Goal: Task Accomplishment & Management: Manage account settings

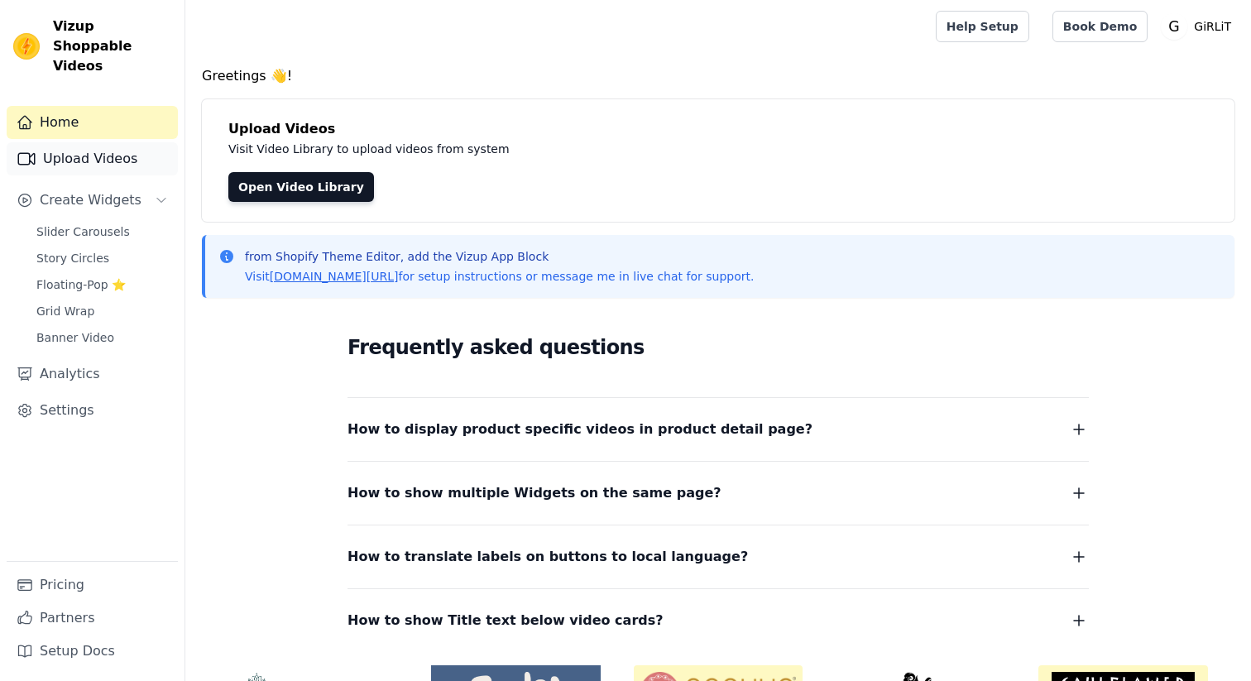
click at [98, 142] on link "Upload Videos" at bounding box center [92, 158] width 171 height 33
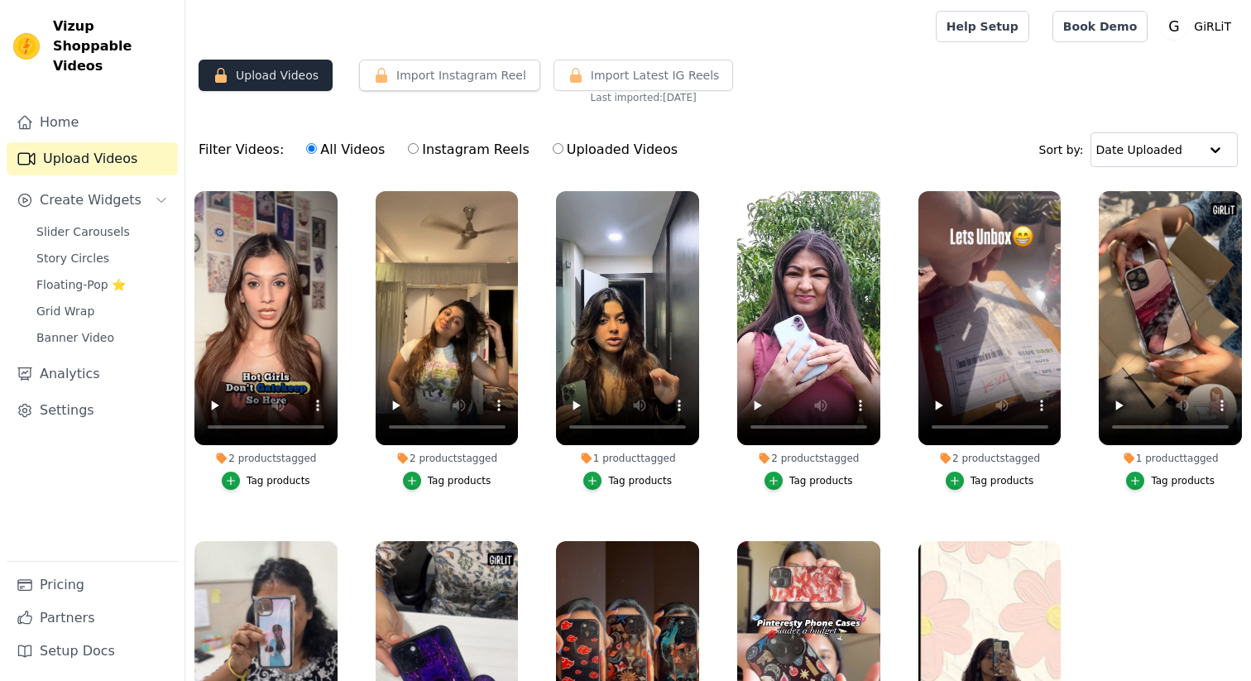
click at [280, 76] on button "Upload Videos" at bounding box center [266, 75] width 134 height 31
click at [278, 85] on button "Upload Videos" at bounding box center [266, 75] width 134 height 31
click at [271, 73] on button "Upload Videos" at bounding box center [266, 75] width 134 height 31
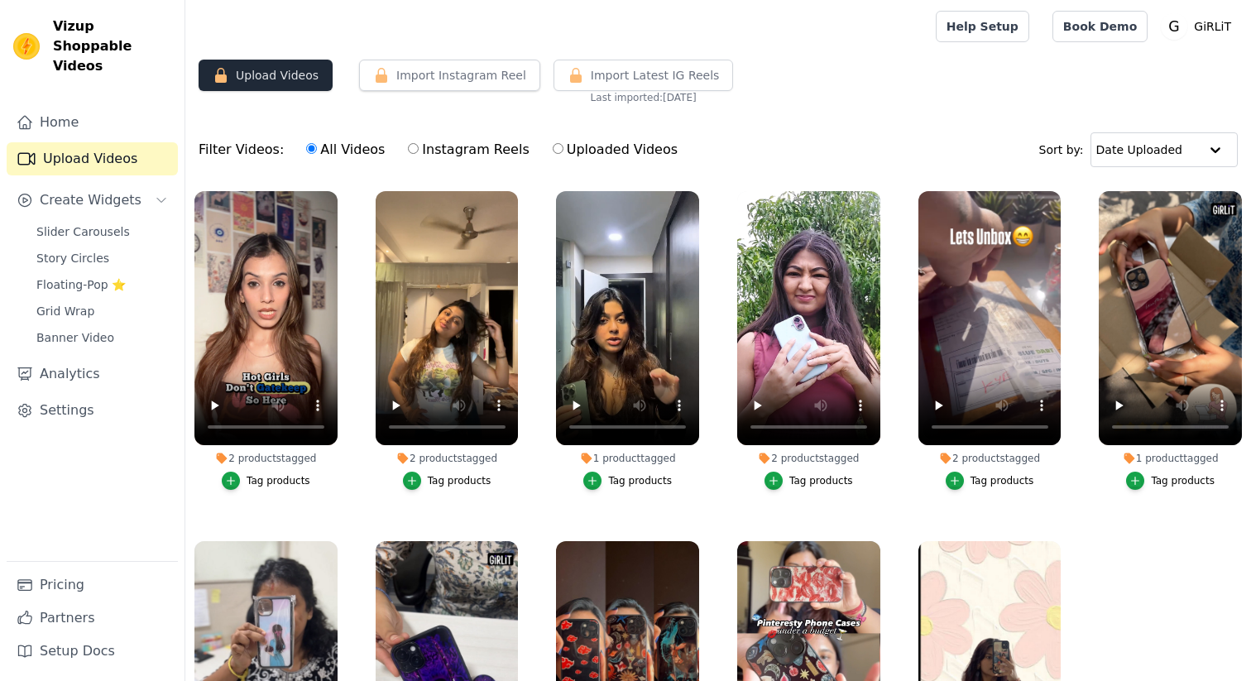
click at [271, 73] on button "Upload Videos" at bounding box center [266, 75] width 134 height 31
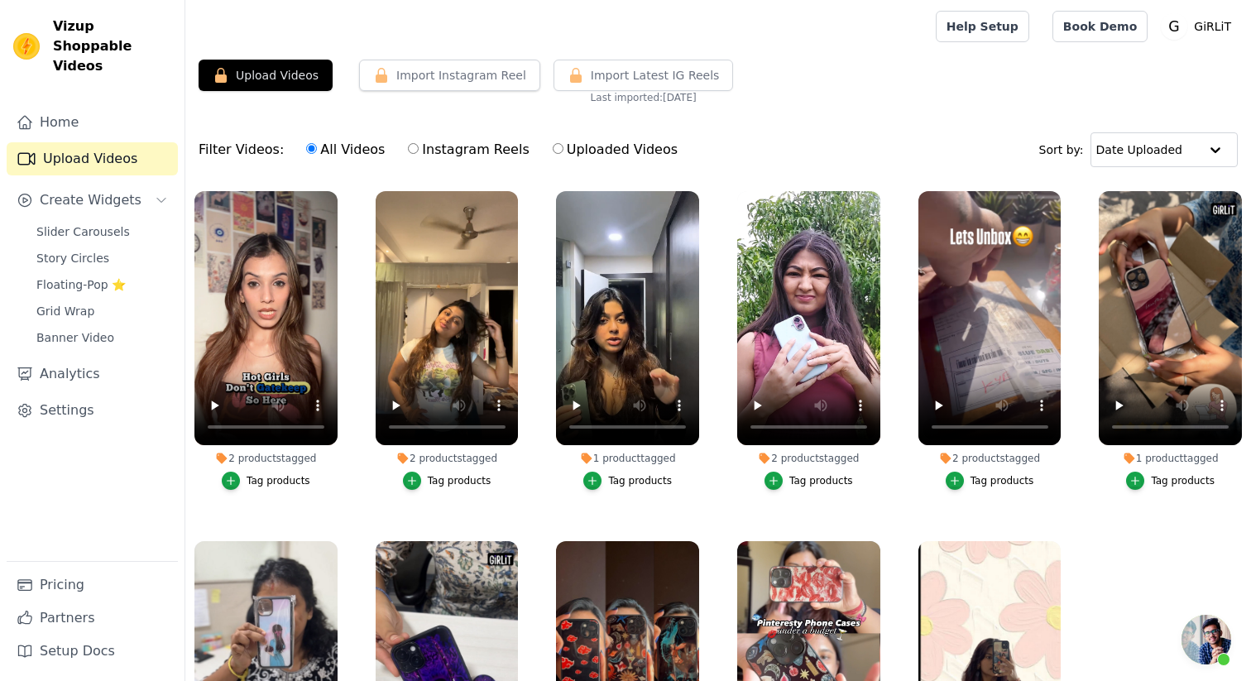
scroll to position [367, 0]
click at [257, 84] on button "Upload Videos" at bounding box center [266, 75] width 134 height 31
click at [285, 74] on button "Upload Videos" at bounding box center [266, 75] width 134 height 31
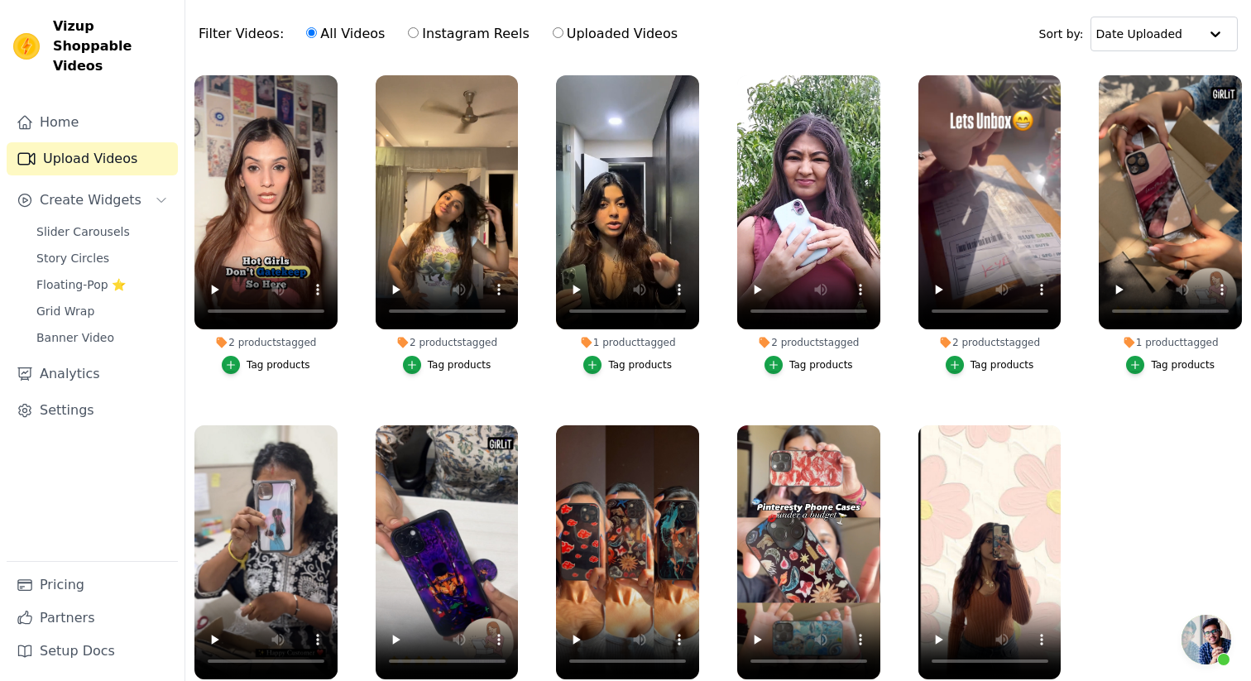
scroll to position [137, 0]
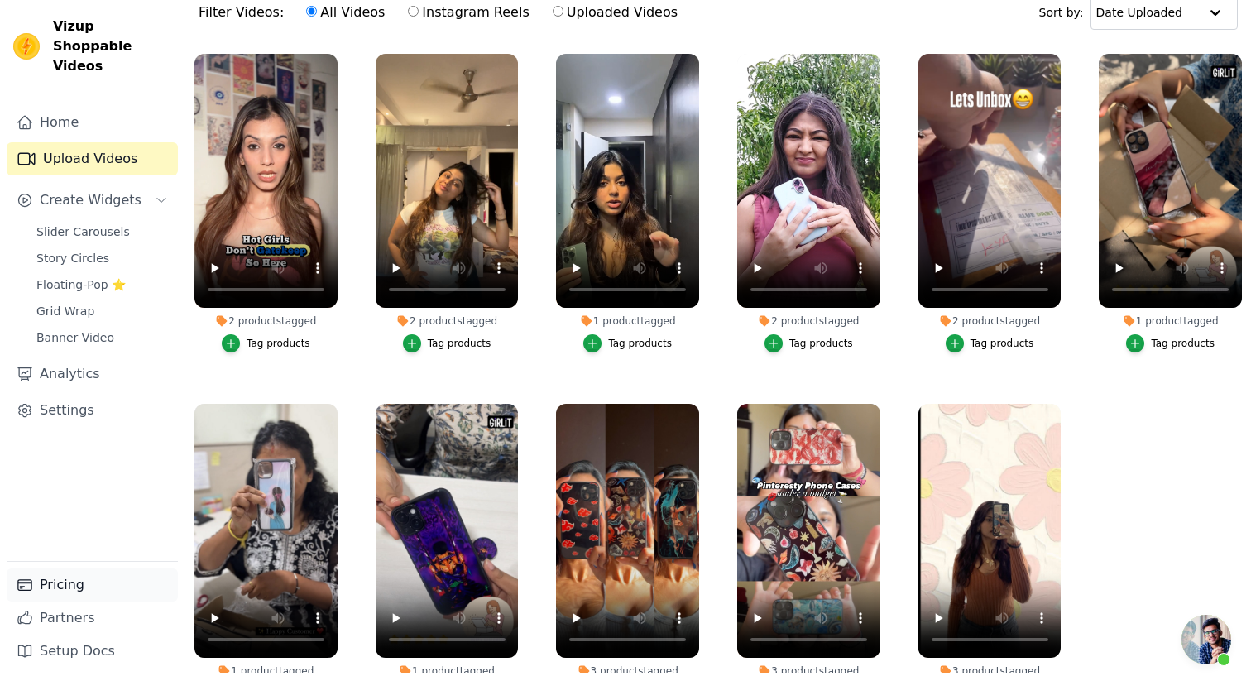
click at [65, 597] on link "Pricing" at bounding box center [92, 584] width 171 height 33
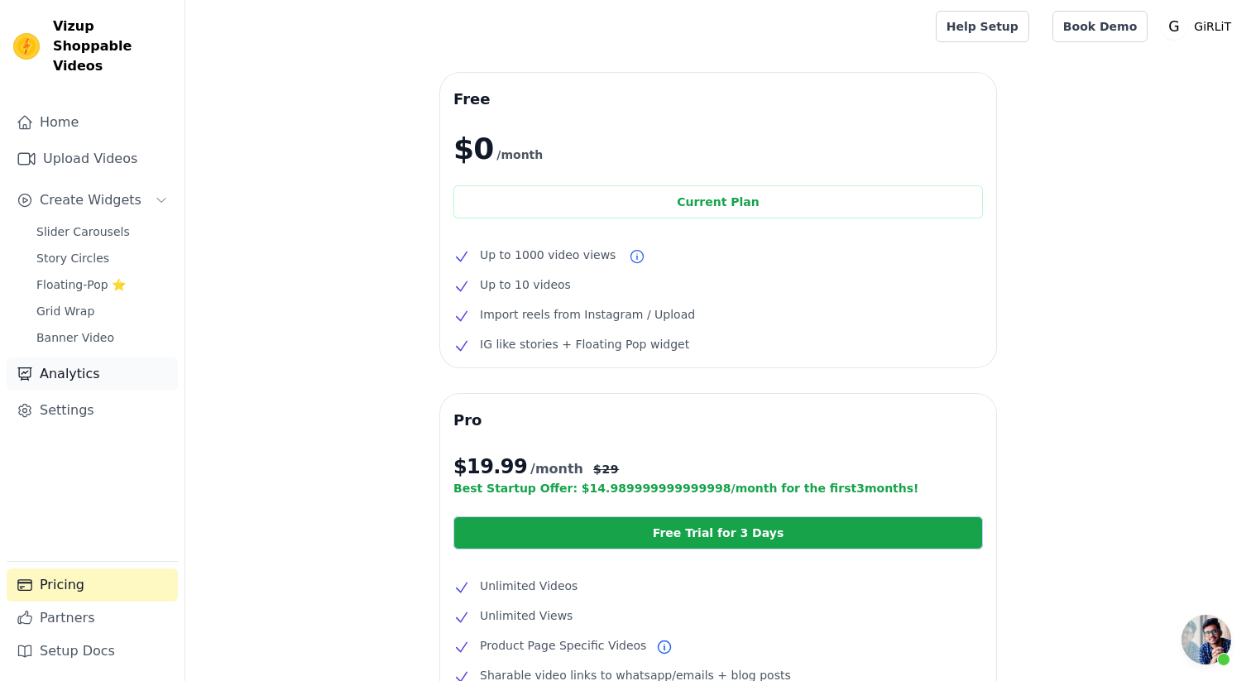
click at [74, 357] on link "Analytics" at bounding box center [92, 373] width 171 height 33
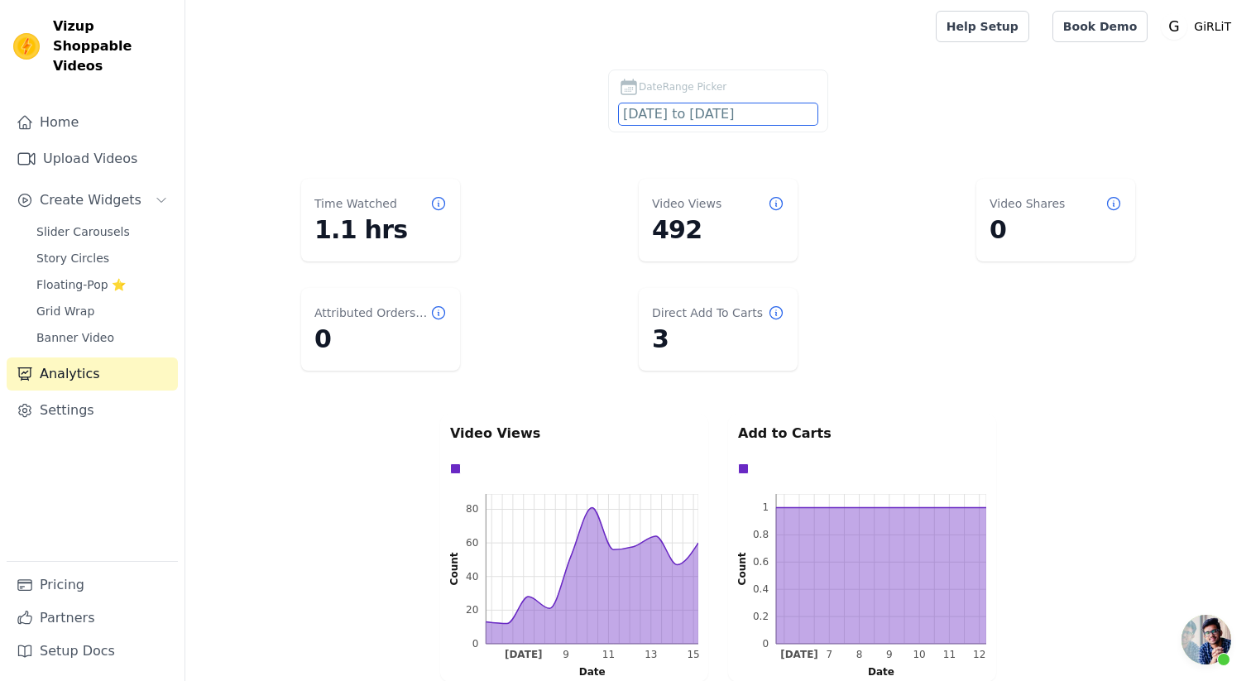
click at [715, 108] on input "2025-07-17 to 2025-08-16" at bounding box center [718, 114] width 199 height 22
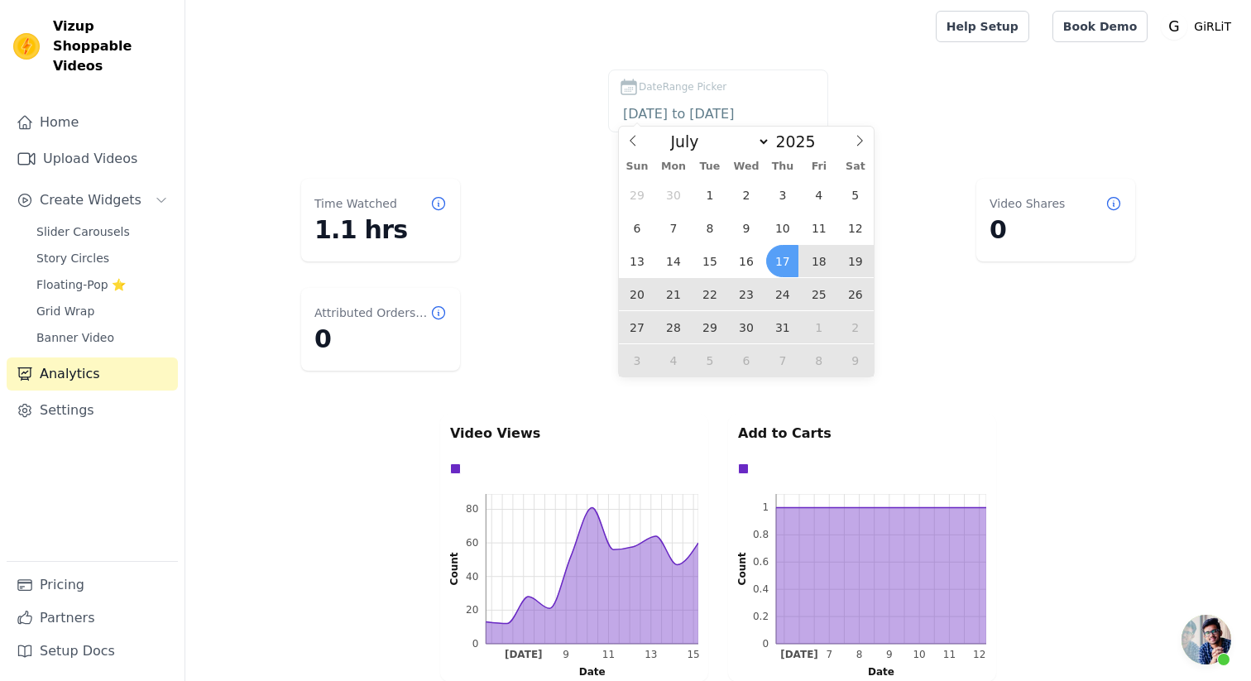
click at [888, 102] on div "DateRange Picker 2025-07-17 to 2025-08-16" at bounding box center [717, 103] width 999 height 69
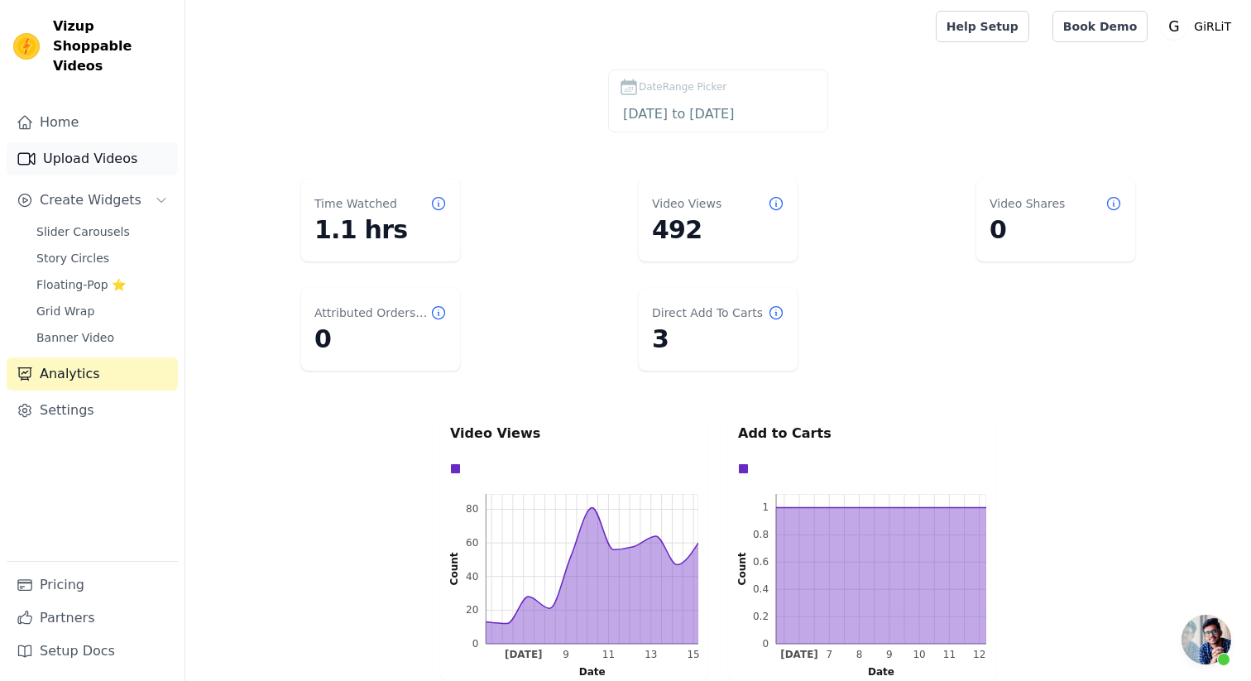
click at [77, 142] on link "Upload Videos" at bounding box center [92, 158] width 171 height 33
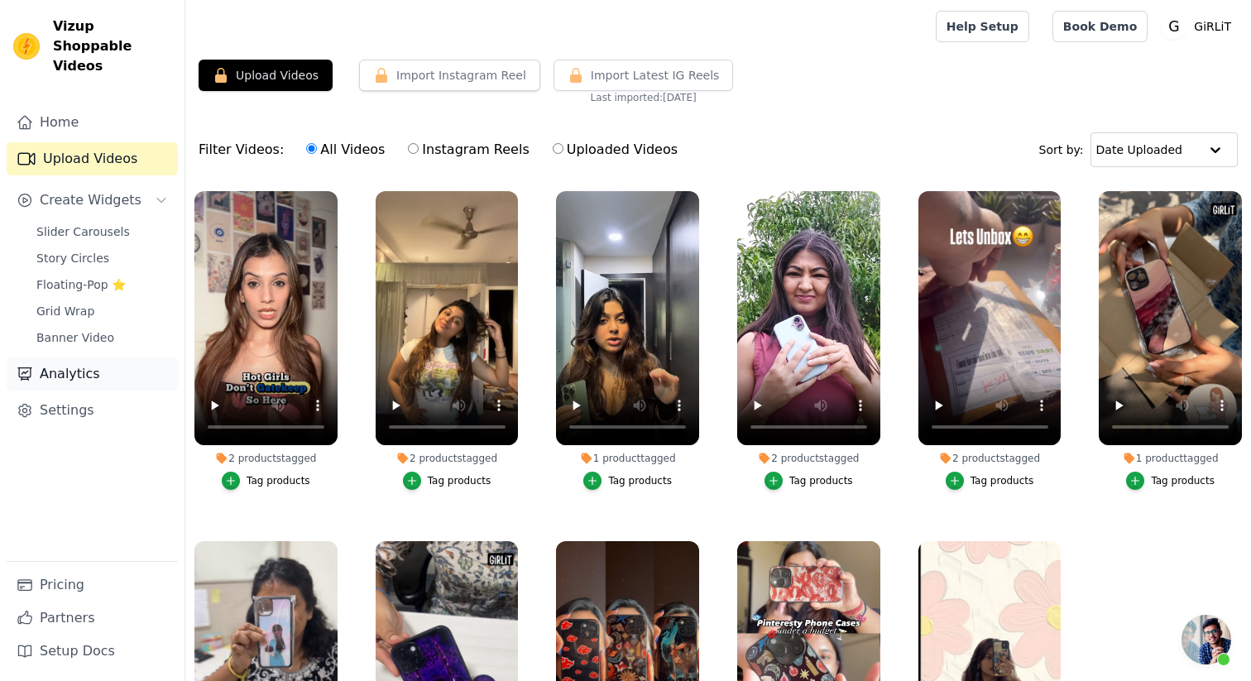
click at [79, 357] on link "Analytics" at bounding box center [92, 373] width 171 height 33
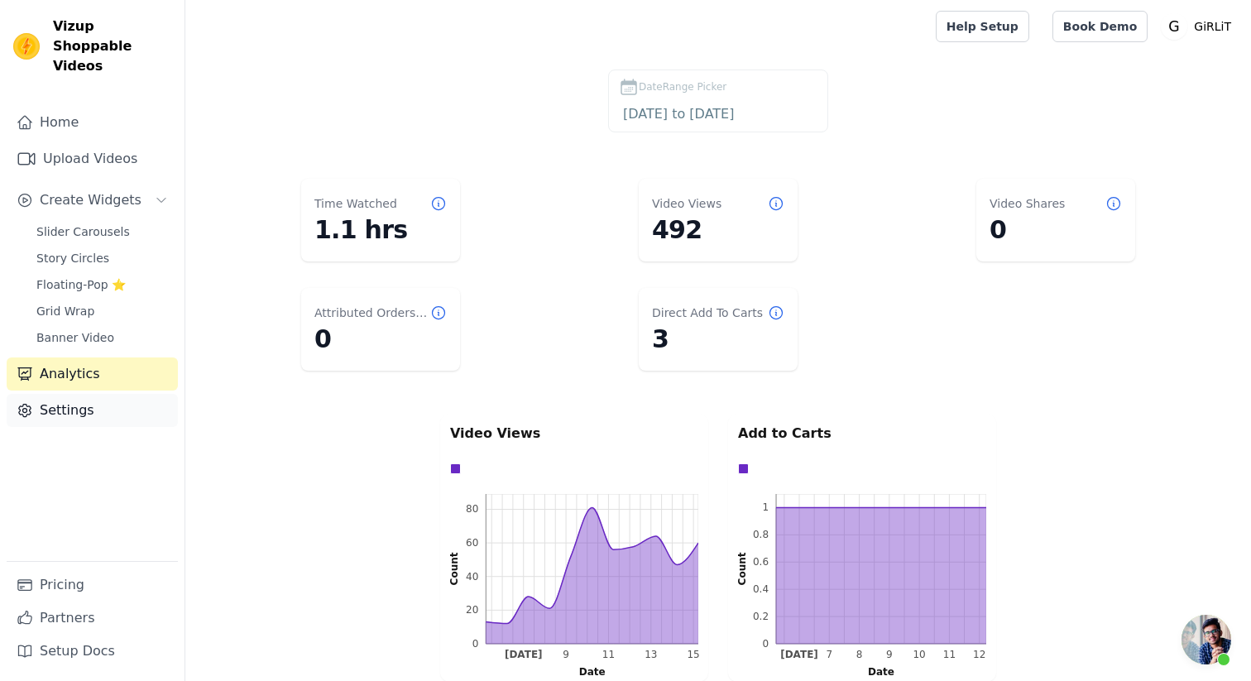
click at [80, 394] on link "Settings" at bounding box center [92, 410] width 171 height 33
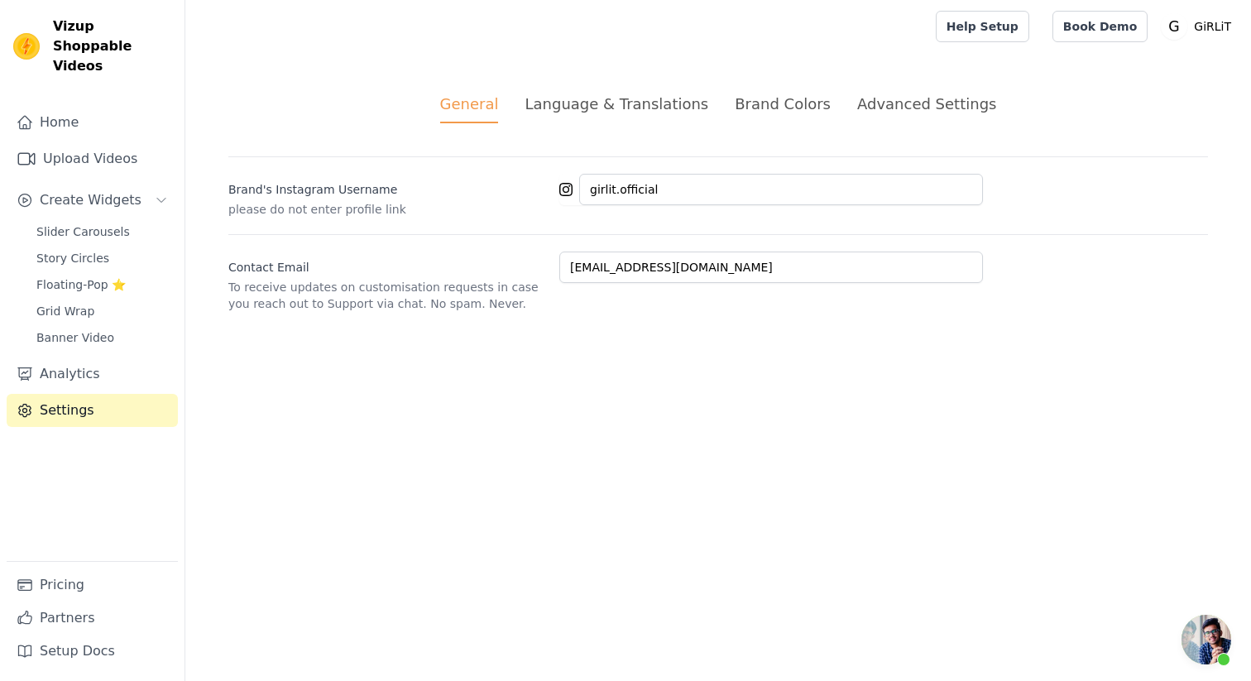
click at [606, 108] on div "Language & Translations" at bounding box center [617, 104] width 184 height 22
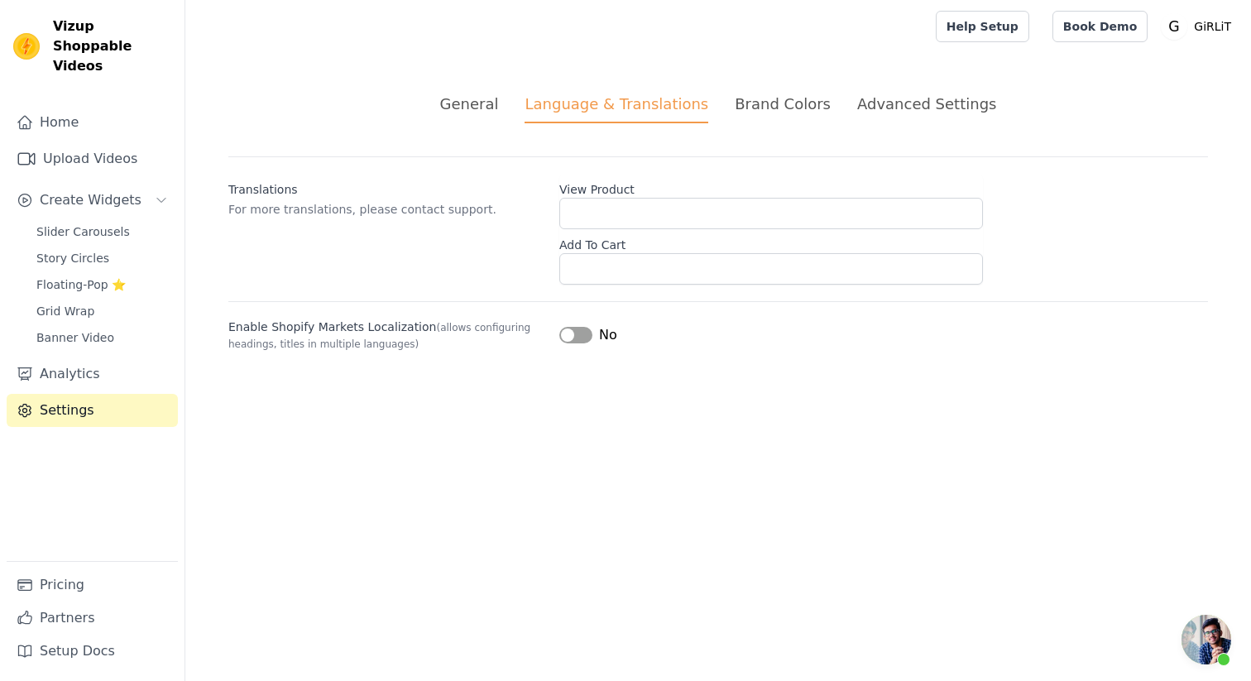
click at [755, 103] on div "Brand Colors" at bounding box center [783, 104] width 96 height 22
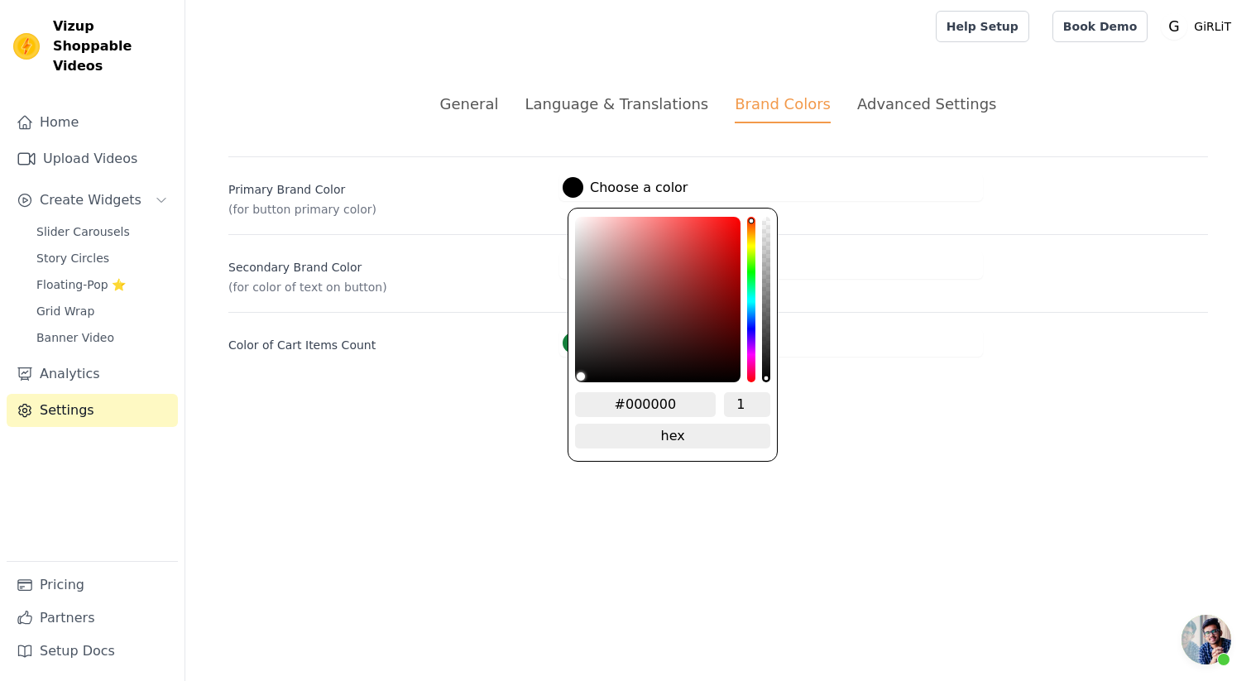
click at [576, 185] on div at bounding box center [573, 187] width 21 height 21
click at [648, 410] on input "#000000" at bounding box center [645, 404] width 141 height 25
paste input "8C52FF"
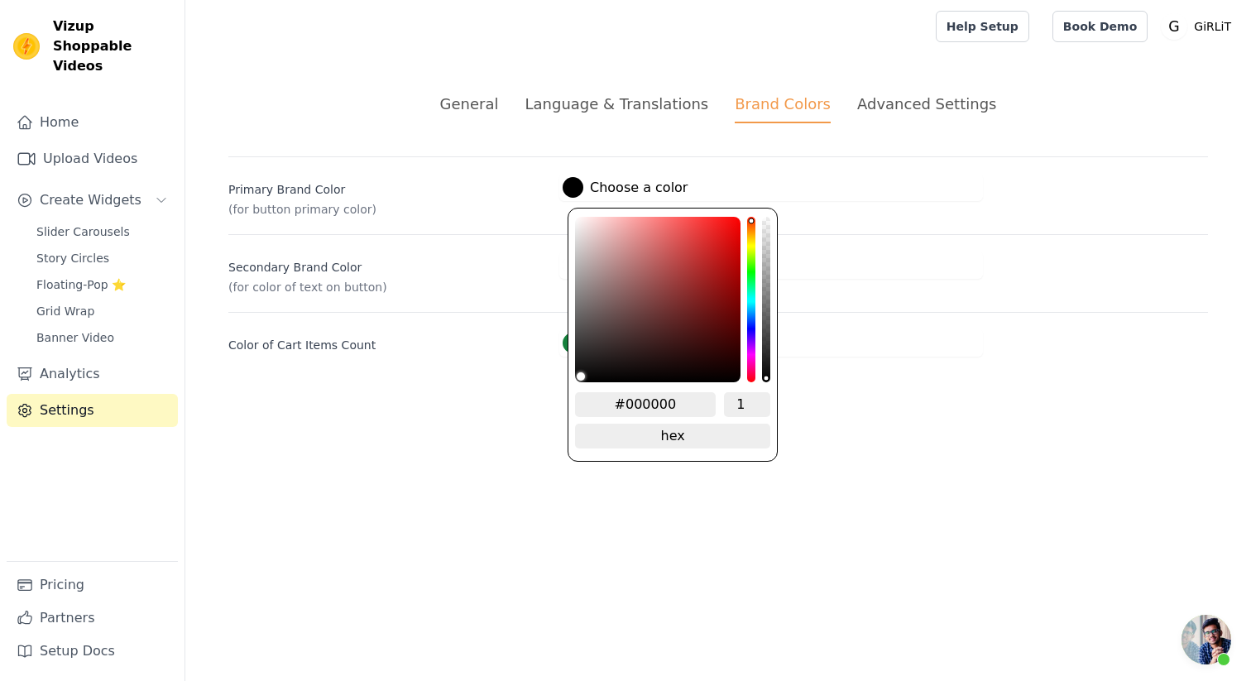
type input "#8C52FF"
type input "#8c52ff"
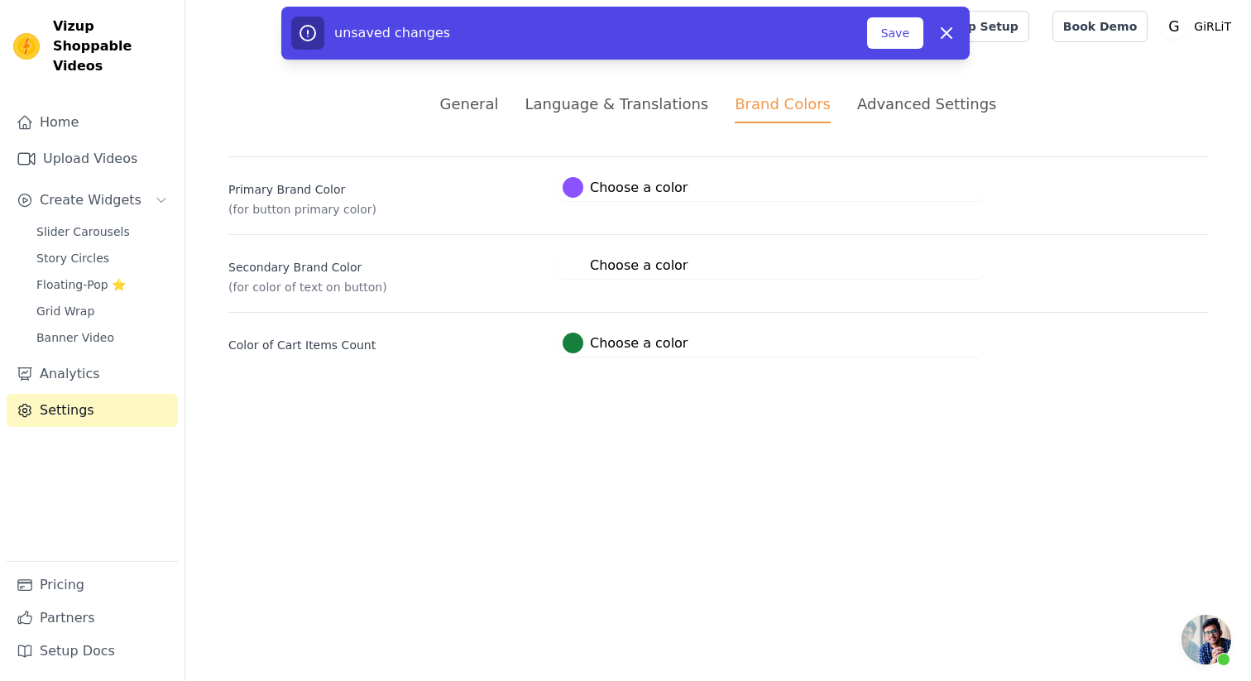
click at [853, 396] on html "Vizup Shoppable Videos Home Upload Videos Create Widgets Slider Carousels Story…" at bounding box center [625, 198] width 1251 height 396
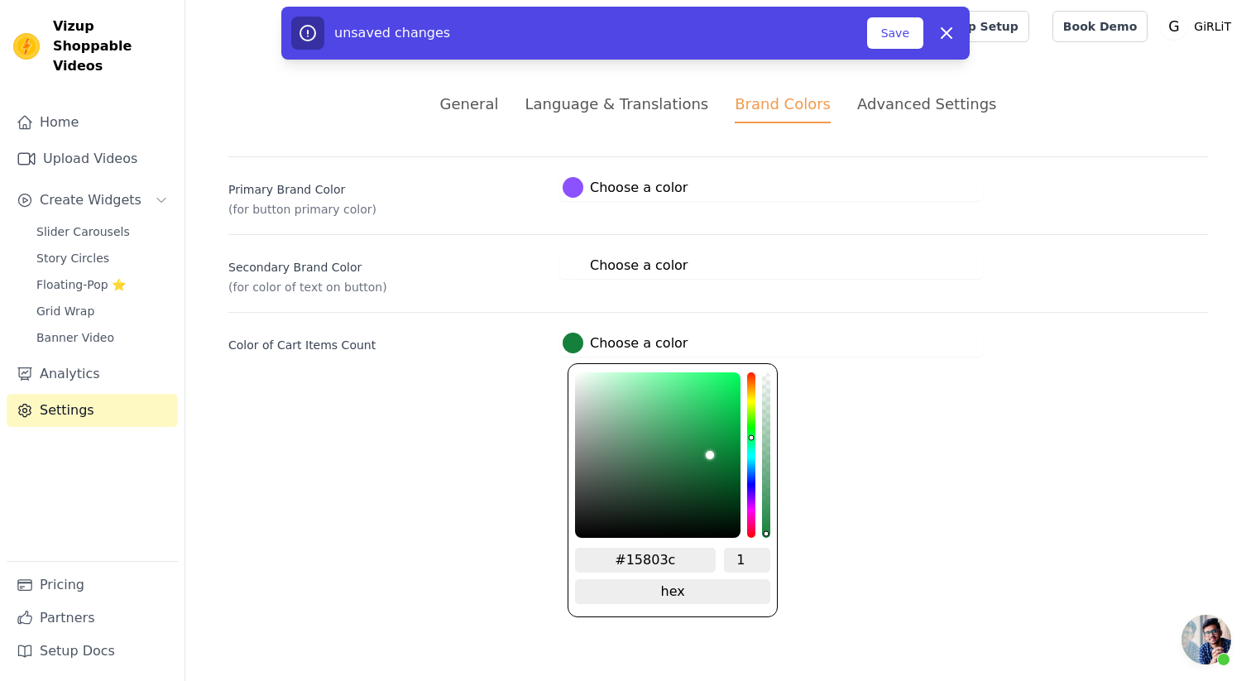
click at [635, 343] on label "#15803c Choose a color" at bounding box center [625, 343] width 125 height 21
click at [639, 563] on input "#15803c" at bounding box center [645, 560] width 141 height 25
paste input "FE1488"
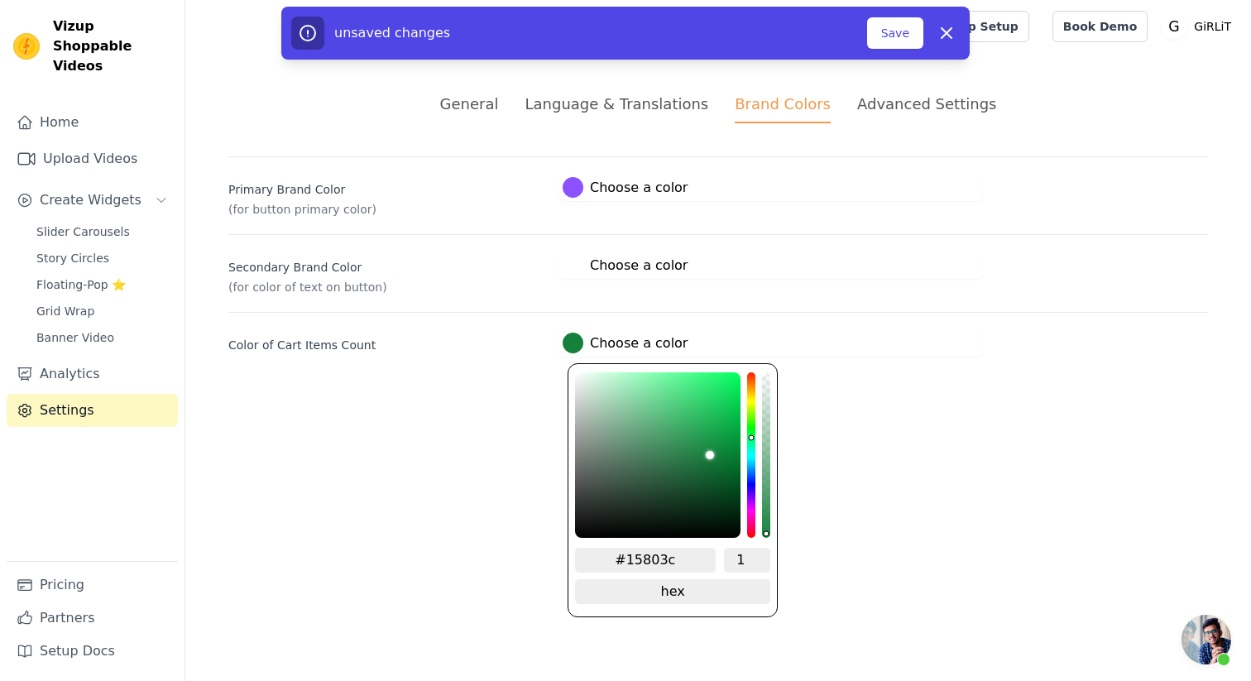
type input "#FE1488"
type input "#fe1488"
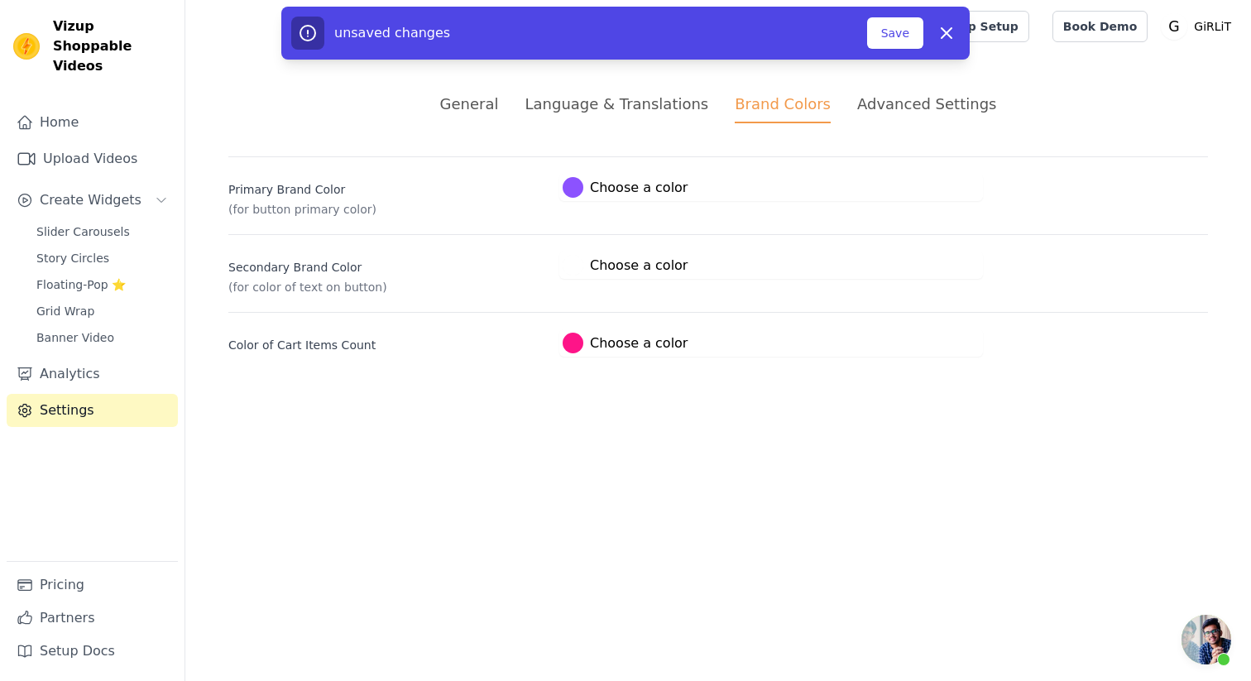
click at [486, 396] on html "Vizup Shoppable Videos Home Upload Videos Create Widgets Slider Carousels Story…" at bounding box center [625, 198] width 1251 height 396
click at [896, 34] on button "Save" at bounding box center [895, 32] width 56 height 31
